Goal: Information Seeking & Learning: Learn about a topic

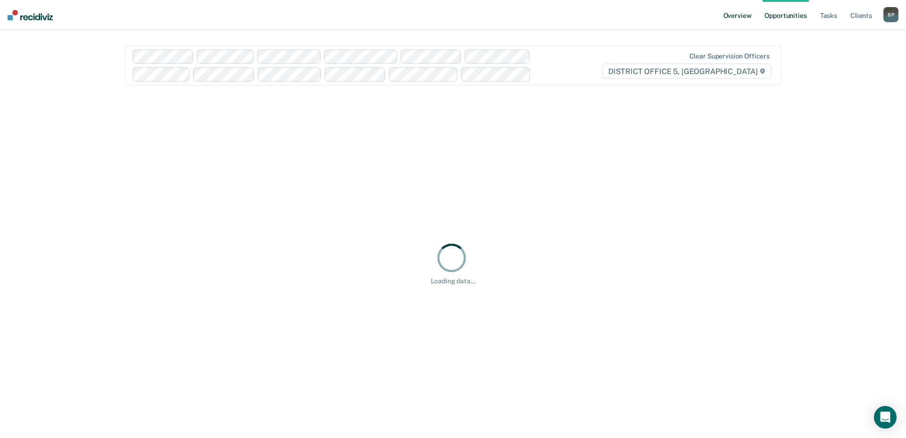
click at [736, 16] on link "Overview" at bounding box center [738, 15] width 32 height 30
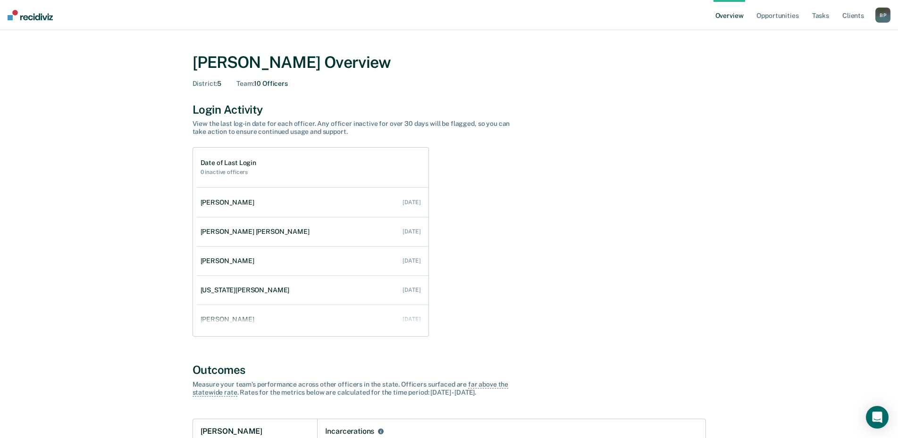
click at [561, 179] on div "Date of Last Login 0 inactive officers [PERSON_NAME] [DATE] [PERSON_NAME] [PERS…" at bounding box center [449, 242] width 513 height 190
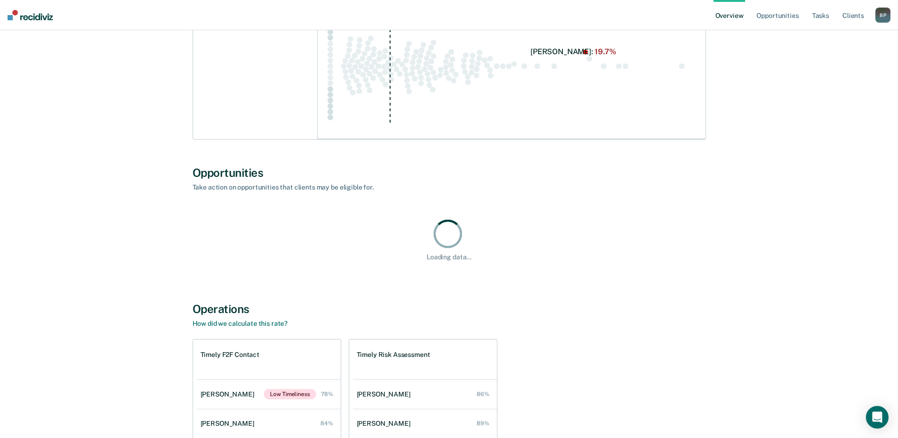
scroll to position [723, 0]
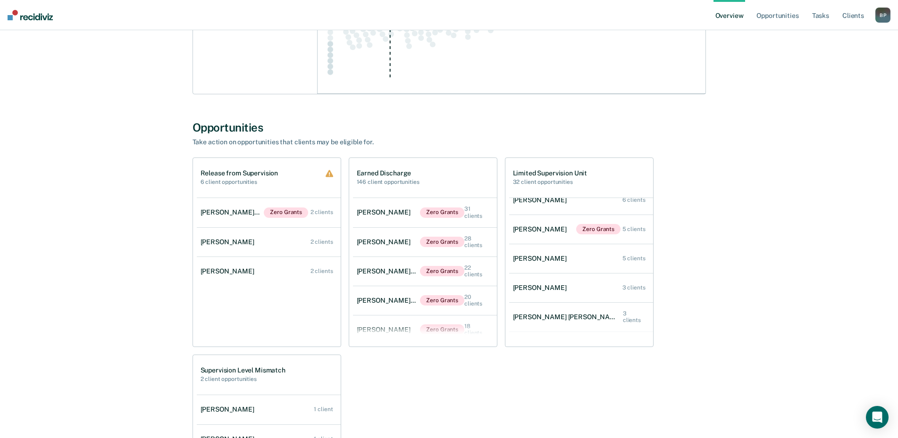
scroll to position [0, 0]
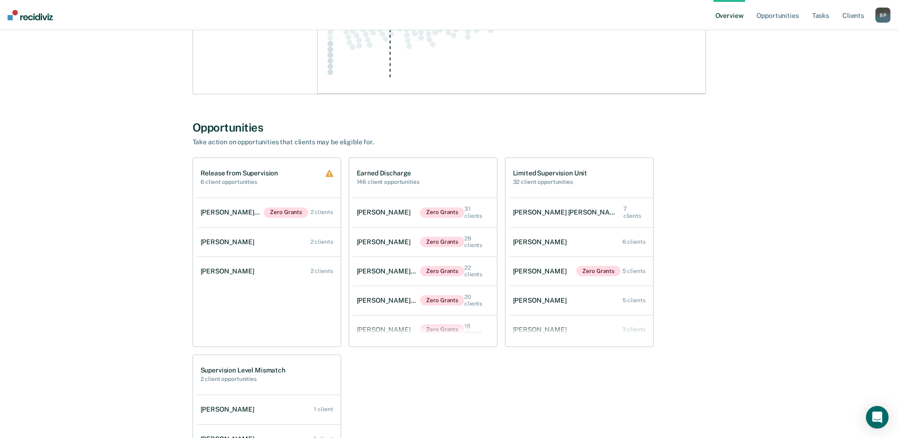
click at [707, 200] on div "[PERSON_NAME] Overview District : 5 Team : 10 Officers Login Activity View the …" at bounding box center [449, 91] width 566 height 1450
click at [119, 202] on div "[PERSON_NAME] Overview District : 5 Team : 10 Officers Login Activity View the …" at bounding box center [448, 91] width 875 height 1450
